Goal: Navigation & Orientation: Find specific page/section

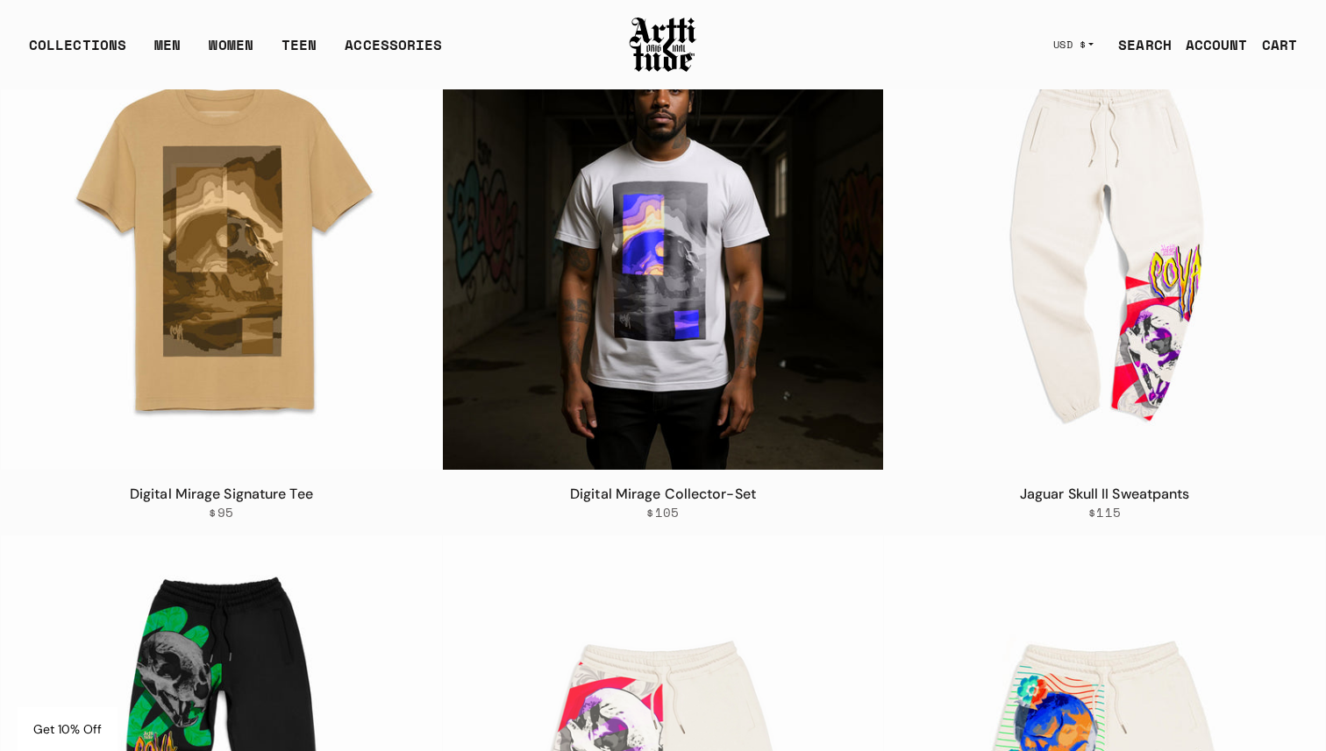
scroll to position [2874, 0]
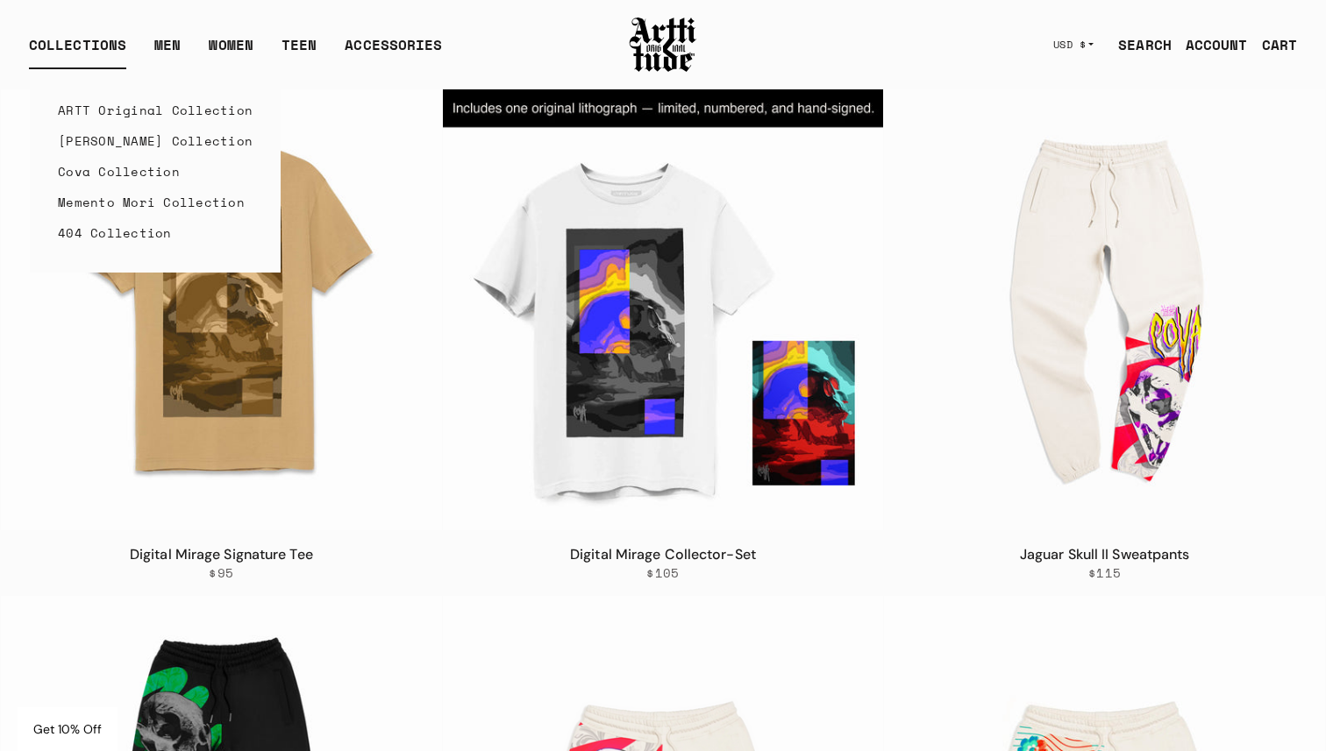
click at [129, 114] on link "ARTT Original Collection" at bounding box center [155, 110] width 195 height 31
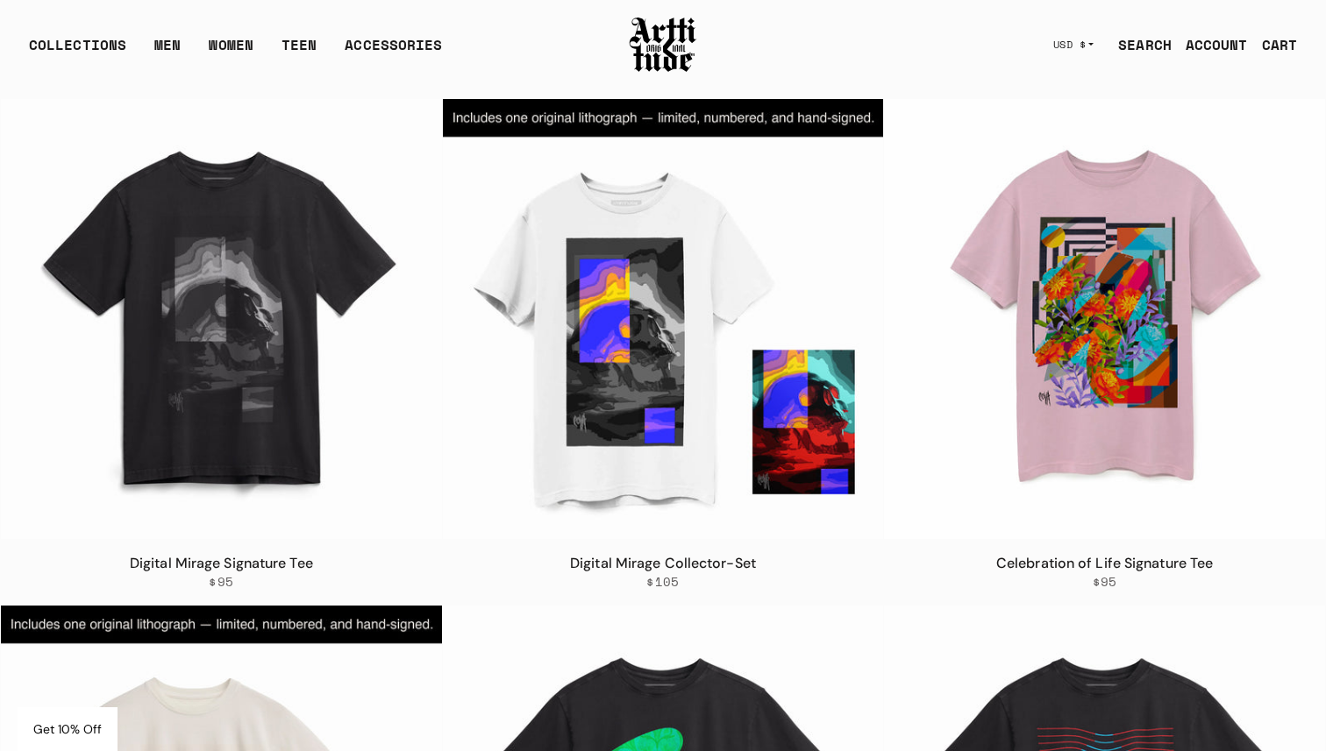
scroll to position [6238, 0]
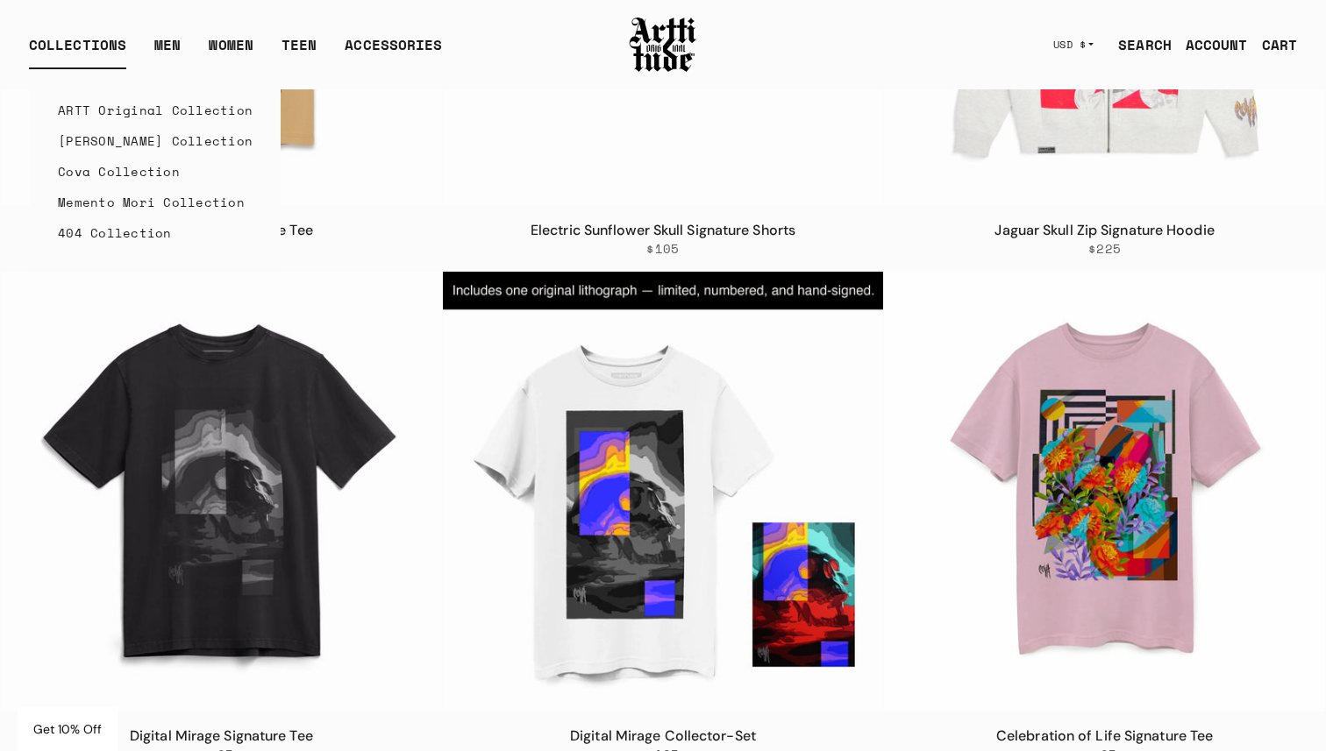
click at [118, 172] on link "Cova Collection" at bounding box center [155, 171] width 195 height 31
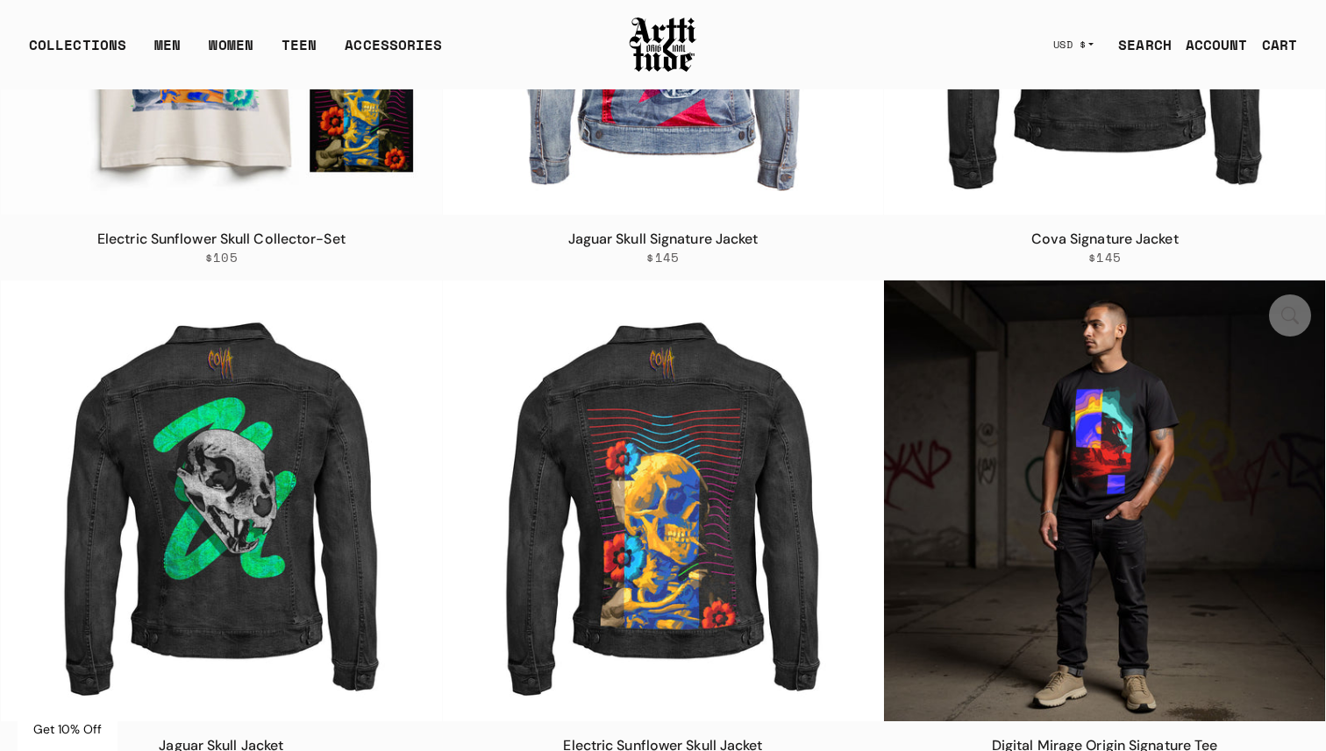
scroll to position [1198, 0]
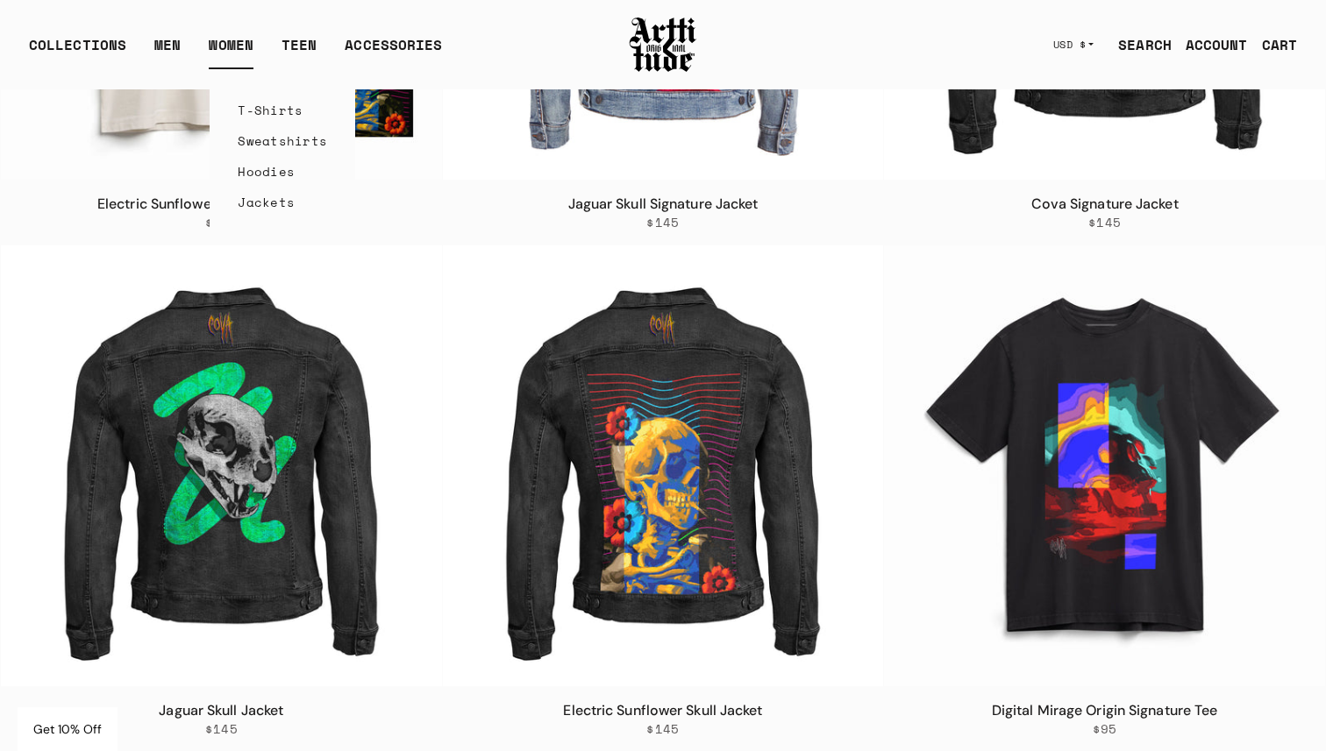
click at [243, 112] on link "T-Shirts" at bounding box center [282, 110] width 89 height 31
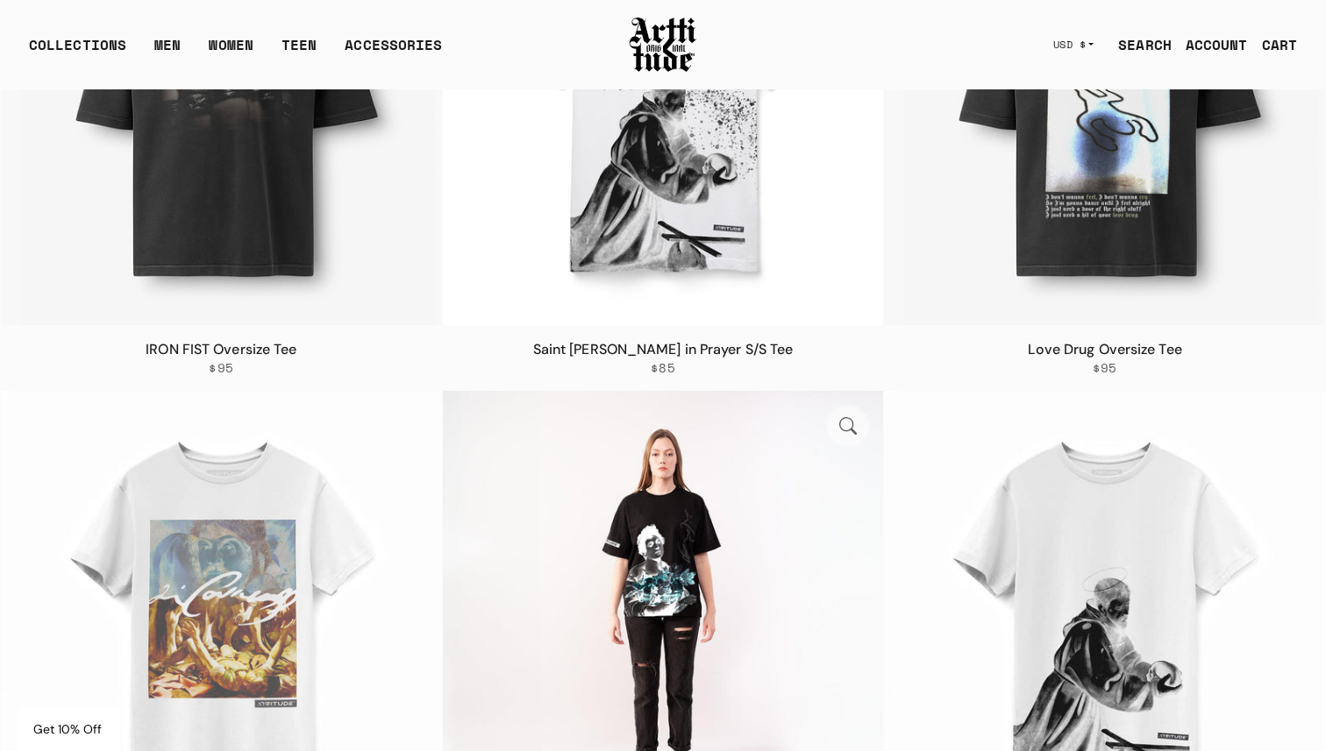
scroll to position [376, 0]
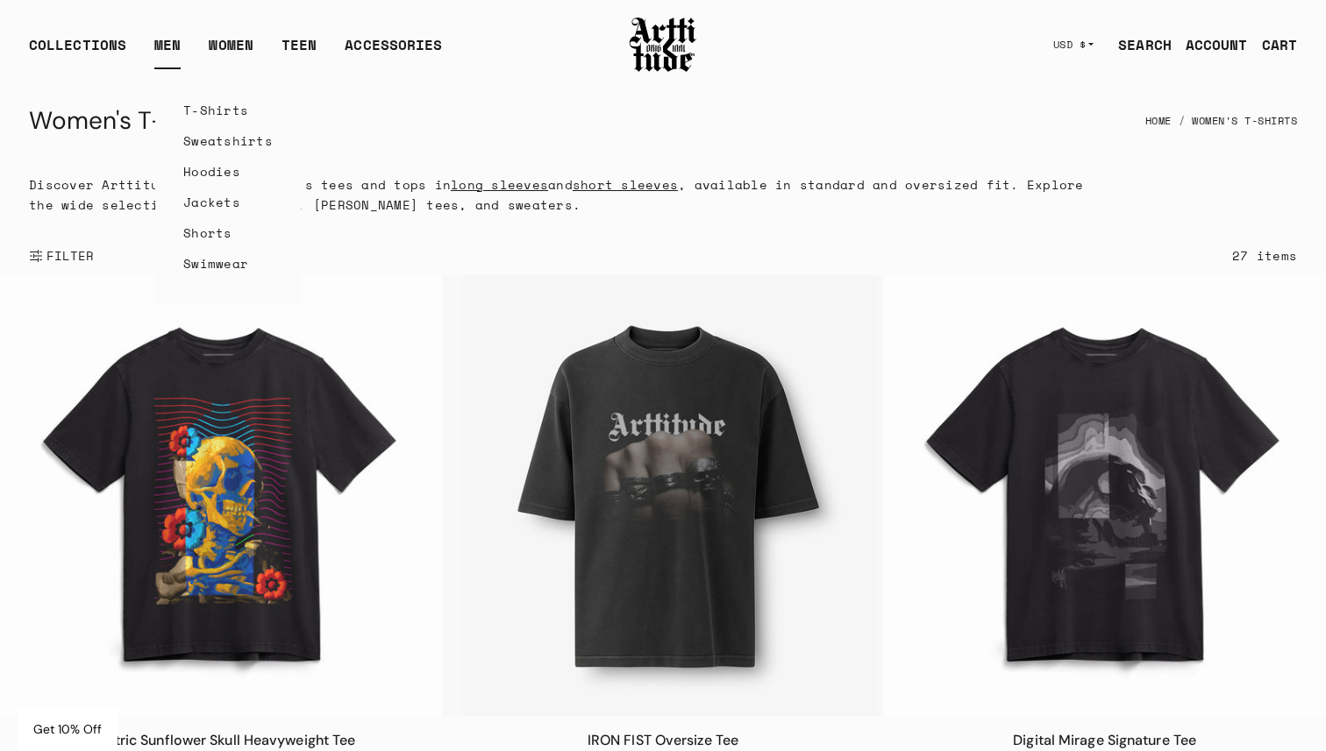
click at [212, 102] on link "T-Shirts" at bounding box center [227, 110] width 89 height 31
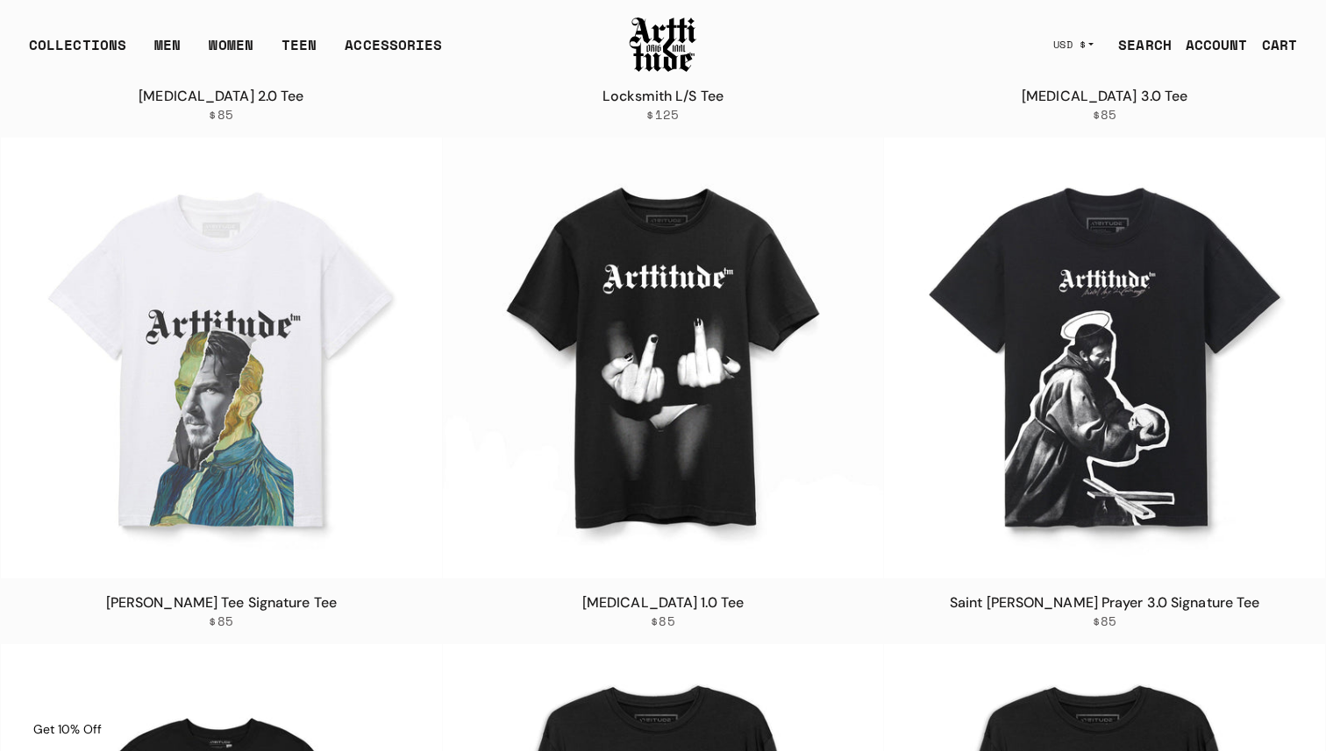
scroll to position [2668, 0]
